Goal: Task Accomplishment & Management: Use online tool/utility

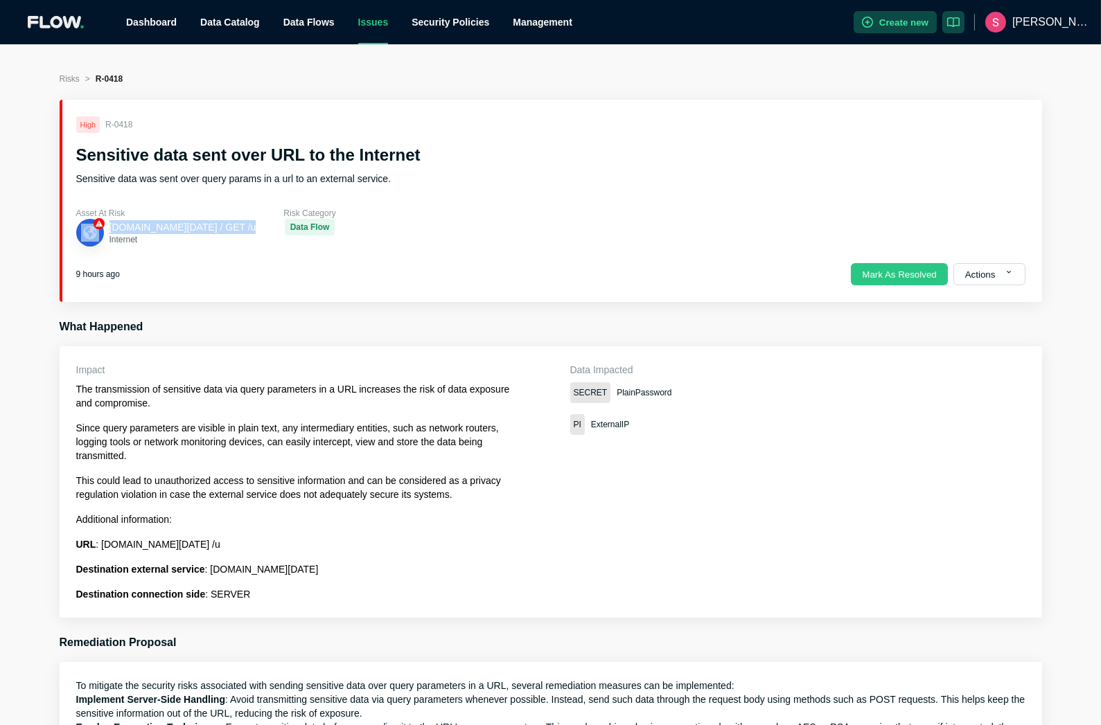
drag, startPoint x: 245, startPoint y: 229, endPoint x: 105, endPoint y: 222, distance: 140.1
click at [105, 222] on div "Asset At Risk [DOMAIN_NAME][DATE] / GET /u Internet Risk Category Data Flow" at bounding box center [550, 227] width 949 height 39
copy div "[DOMAIN_NAME][DATE] / GET /u"
click at [356, 277] on div "9 hours ago Mark As Resolved Actions" at bounding box center [550, 274] width 949 height 22
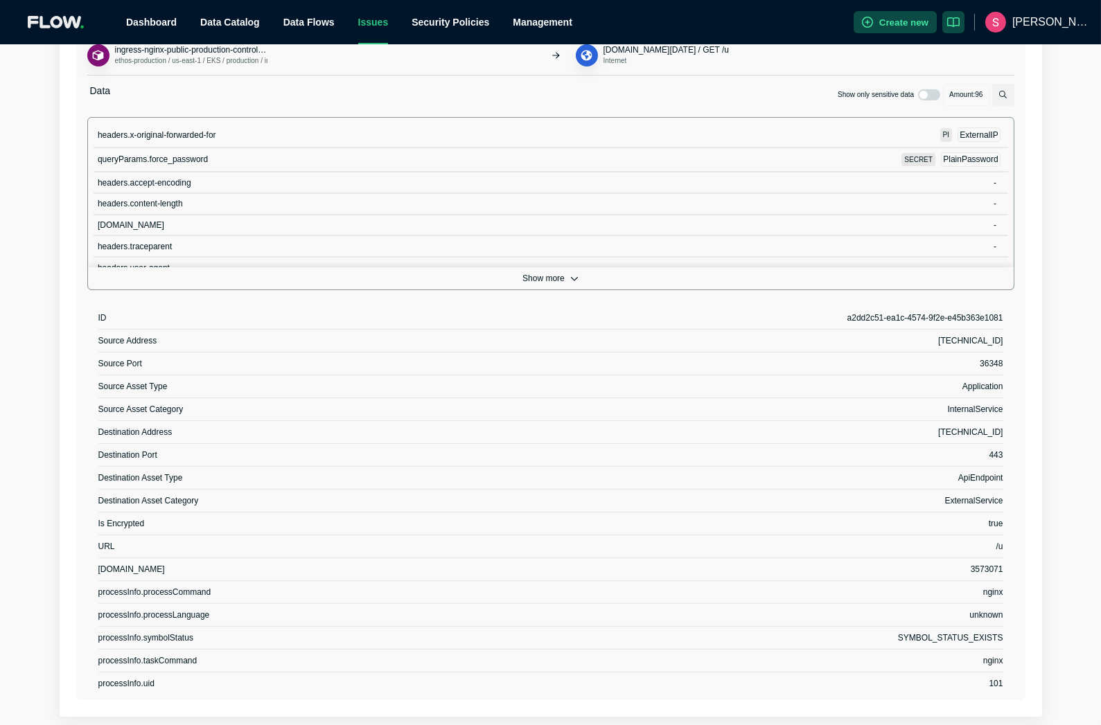
scroll to position [927, 0]
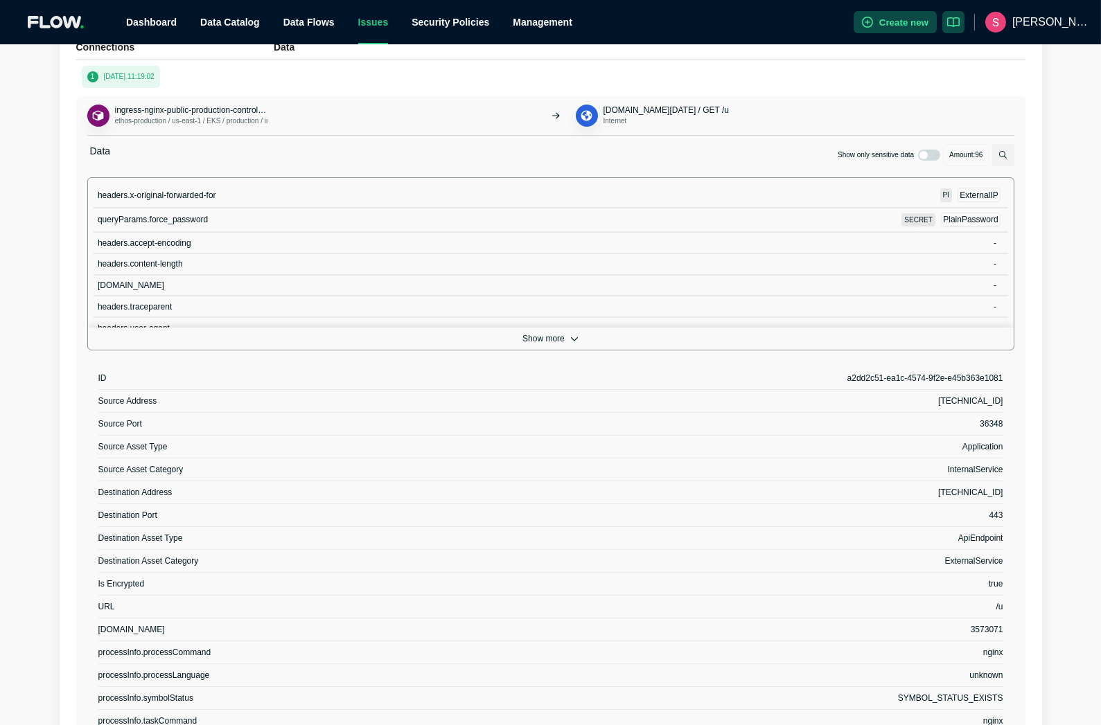
click at [557, 339] on button "Show more" at bounding box center [550, 339] width 925 height 22
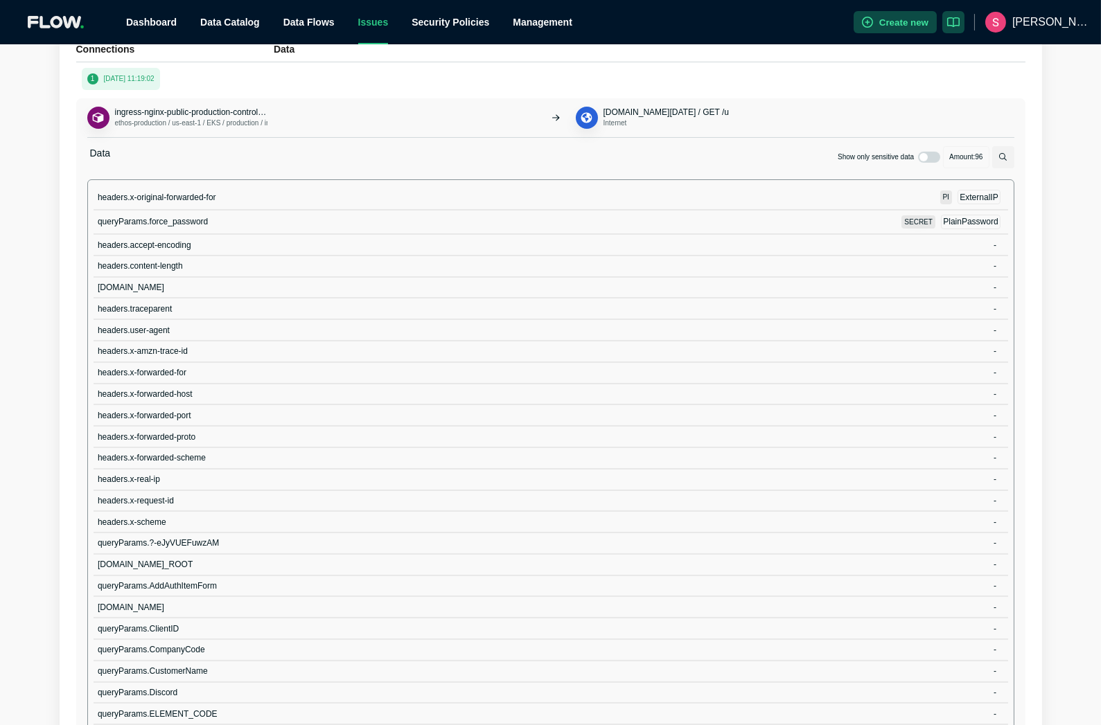
scroll to position [665, 0]
